Goal: Task Accomplishment & Management: Manage account settings

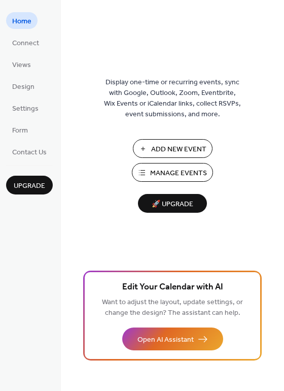
click at [182, 173] on span "Manage Events" at bounding box center [178, 173] width 57 height 11
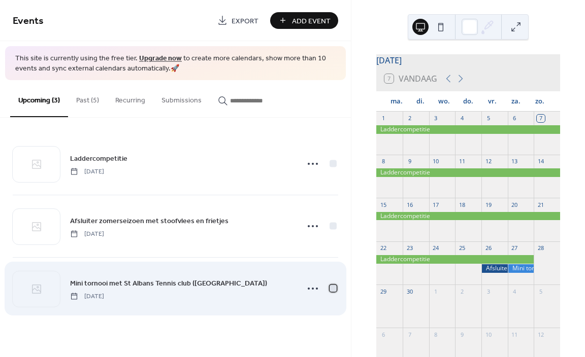
click at [331, 287] on div at bounding box center [332, 288] width 7 height 7
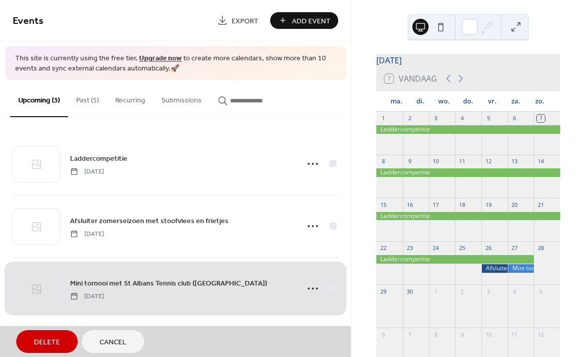
click at [51, 346] on span "Delete" at bounding box center [47, 342] width 26 height 11
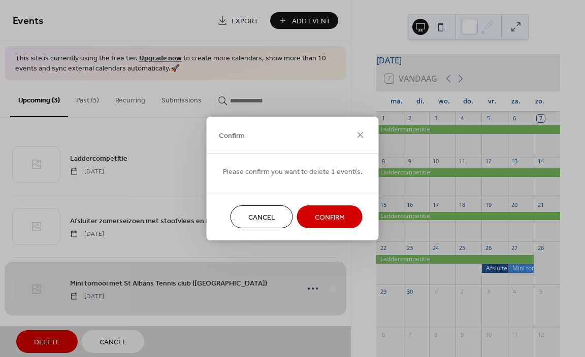
click at [320, 220] on span "Confirm" at bounding box center [330, 218] width 30 height 11
